Goal: Task Accomplishment & Management: Manage account settings

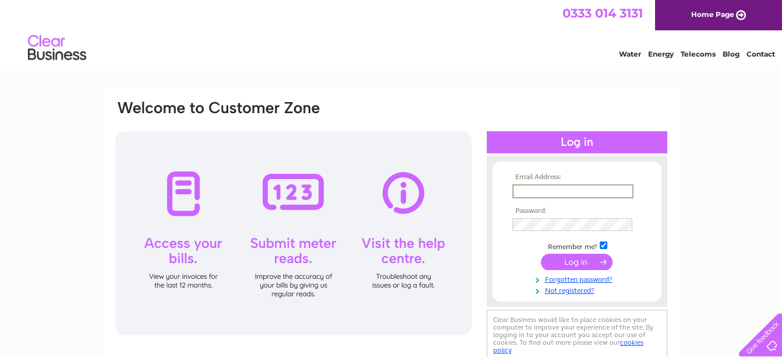
click at [560, 189] on input "text" at bounding box center [573, 191] width 121 height 14
type input "mandgballantyne@hotmail.com"
click at [580, 258] on input "submit" at bounding box center [577, 261] width 72 height 16
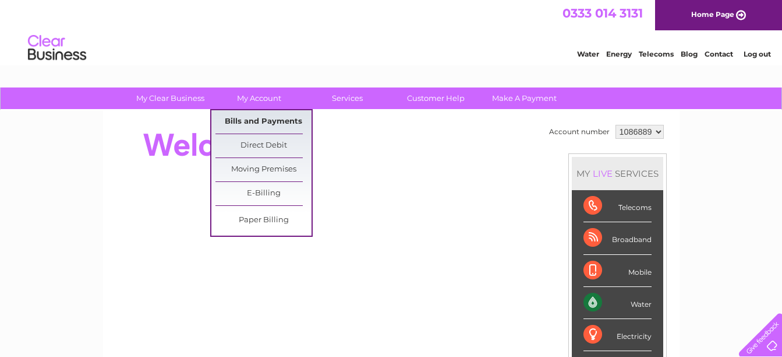
click at [271, 125] on link "Bills and Payments" at bounding box center [264, 121] width 96 height 23
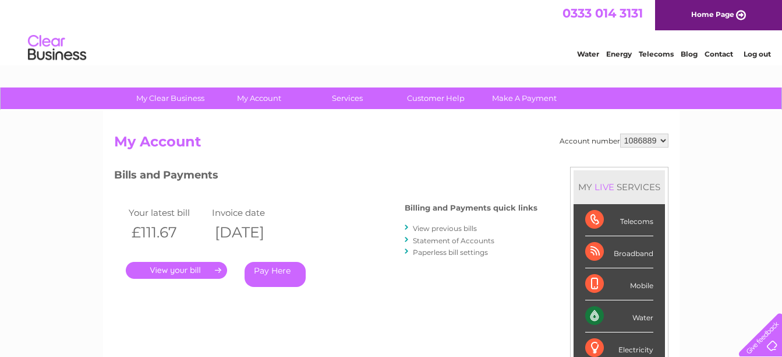
click at [218, 268] on link "." at bounding box center [176, 270] width 101 height 17
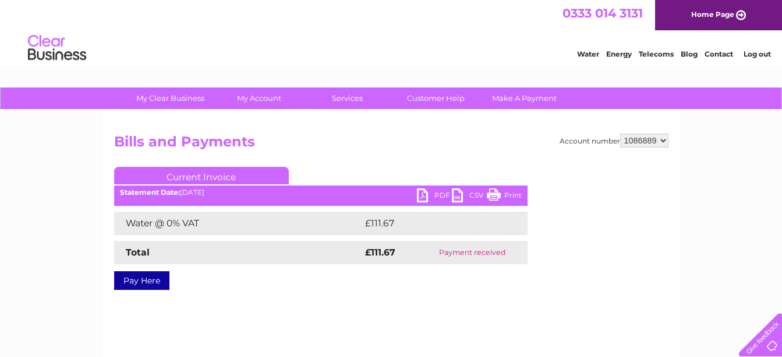
click at [438, 194] on link "PDF" at bounding box center [434, 196] width 35 height 17
click at [223, 297] on div "Account number 1086889 Bills and Payments Current Invoice PDF CSV Print Total" at bounding box center [391, 220] width 555 height 174
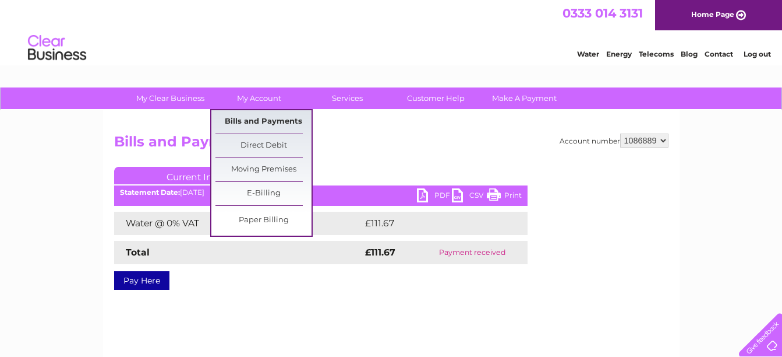
click at [254, 111] on link "Bills and Payments" at bounding box center [264, 121] width 96 height 23
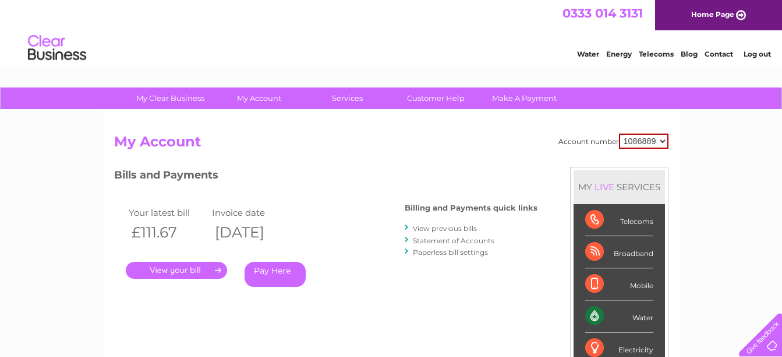
click at [458, 226] on link "View previous bills" at bounding box center [445, 228] width 64 height 9
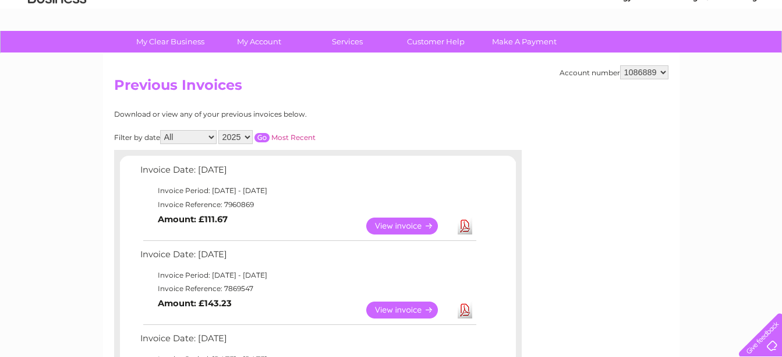
scroll to position [58, 0]
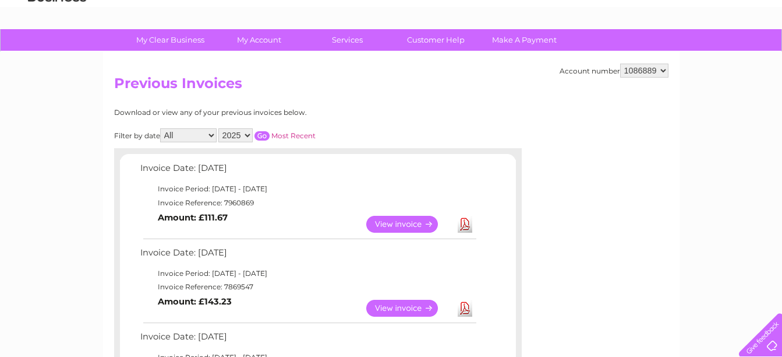
click at [429, 308] on link "View" at bounding box center [409, 307] width 86 height 17
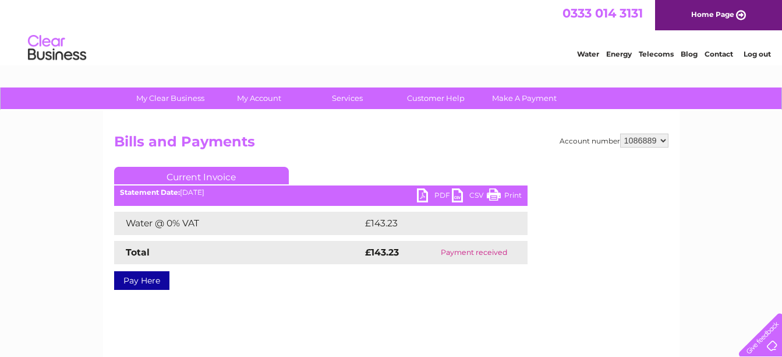
click at [436, 195] on link "PDF" at bounding box center [434, 196] width 35 height 17
